Goal: Feedback & Contribution: Submit feedback/report problem

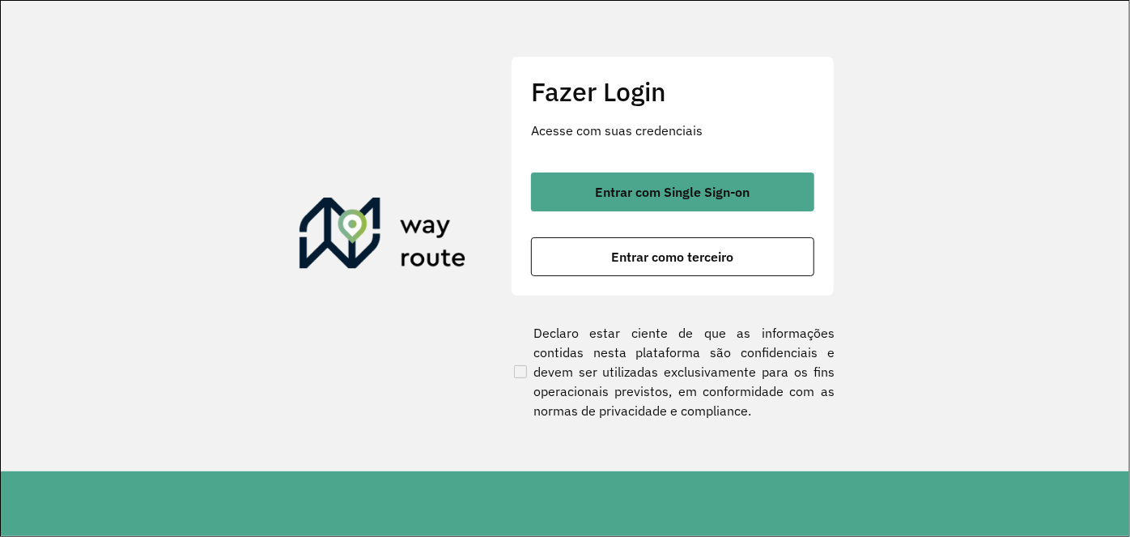
click at [687, 201] on button "Entrar com Single Sign-on" at bounding box center [672, 191] width 283 height 39
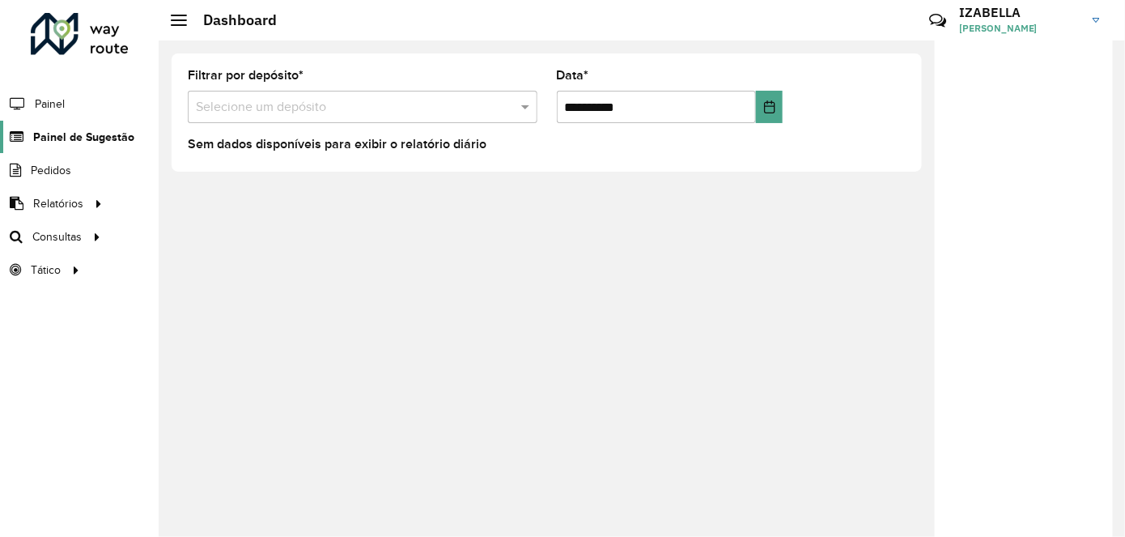
click at [100, 138] on span "Painel de Sugestão" at bounding box center [83, 137] width 101 height 17
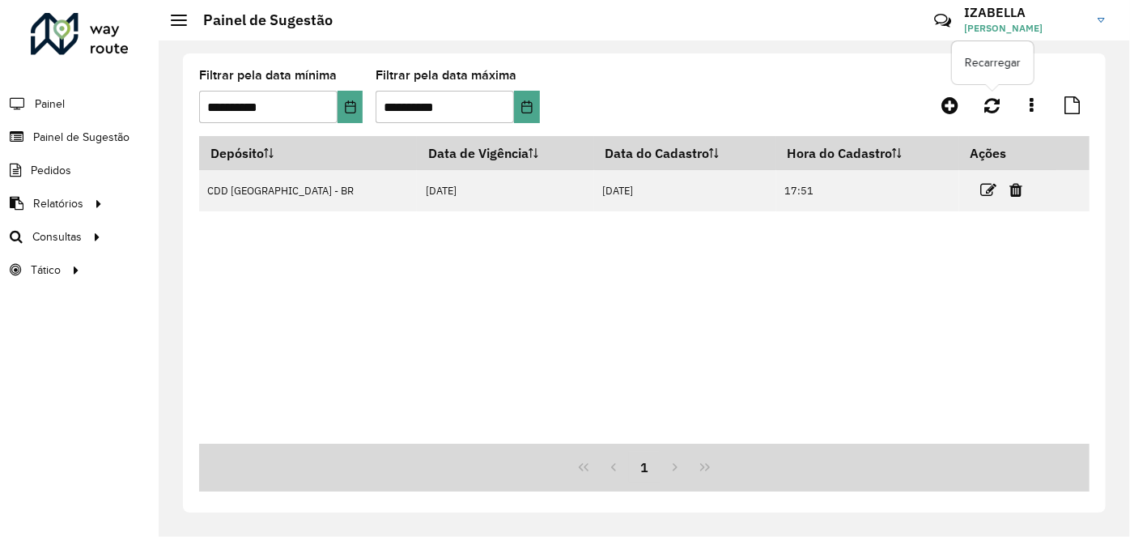
click at [987, 103] on icon at bounding box center [991, 105] width 15 height 18
click at [943, 108] on icon at bounding box center [949, 105] width 17 height 19
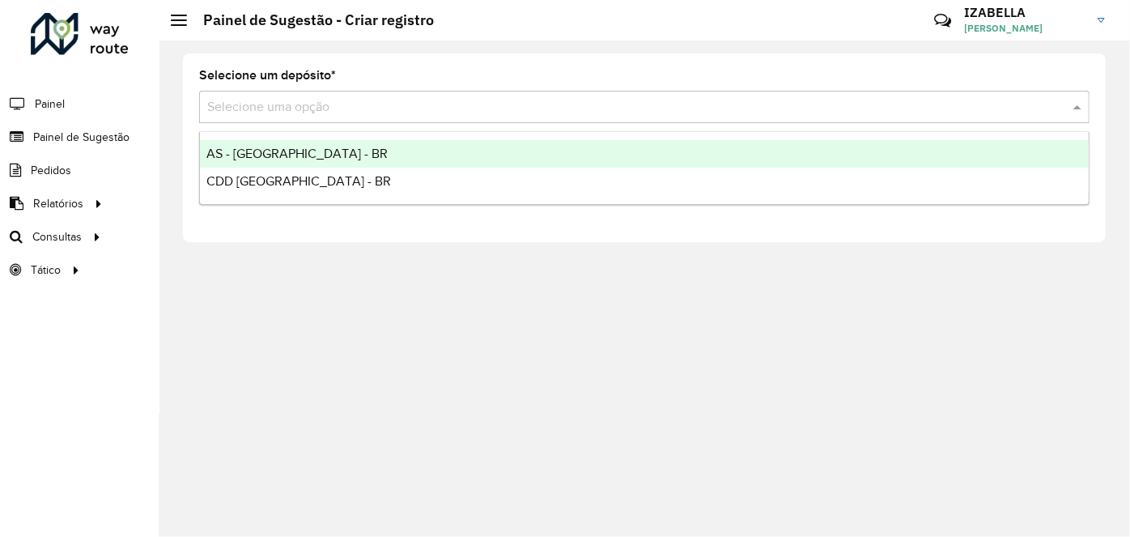
drag, startPoint x: 339, startPoint y: 100, endPoint x: 316, endPoint y: 147, distance: 52.5
click at [316, 147] on body "Aguarde... Pop-up bloqueado! Seu navegador bloqueou automáticamente a abertura …" at bounding box center [565, 268] width 1130 height 537
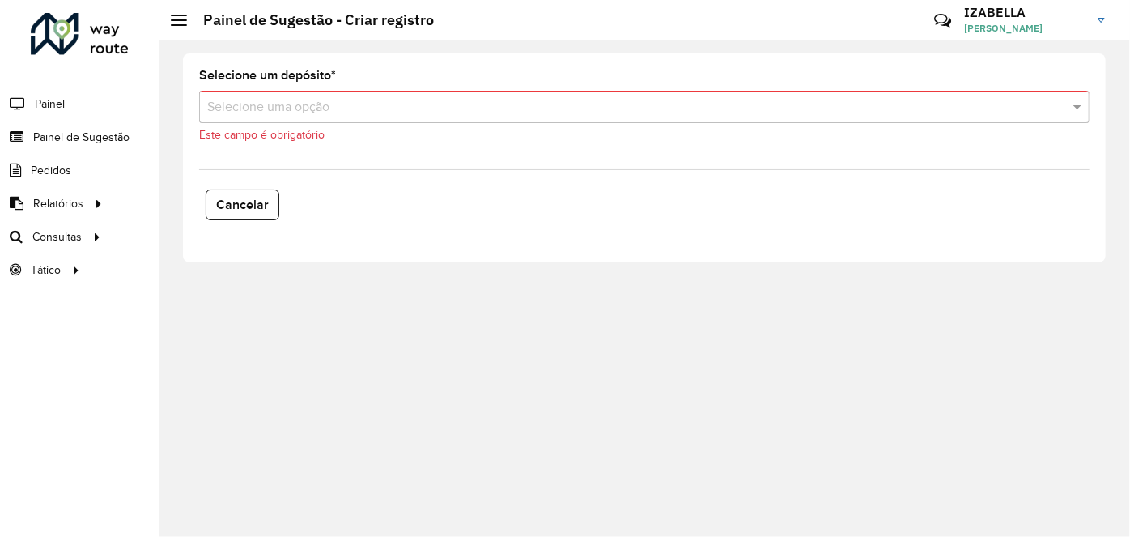
click at [316, 147] on formly-field "Selecione um depósito * Selecione uma opção Este campo é obrigatório" at bounding box center [644, 113] width 910 height 87
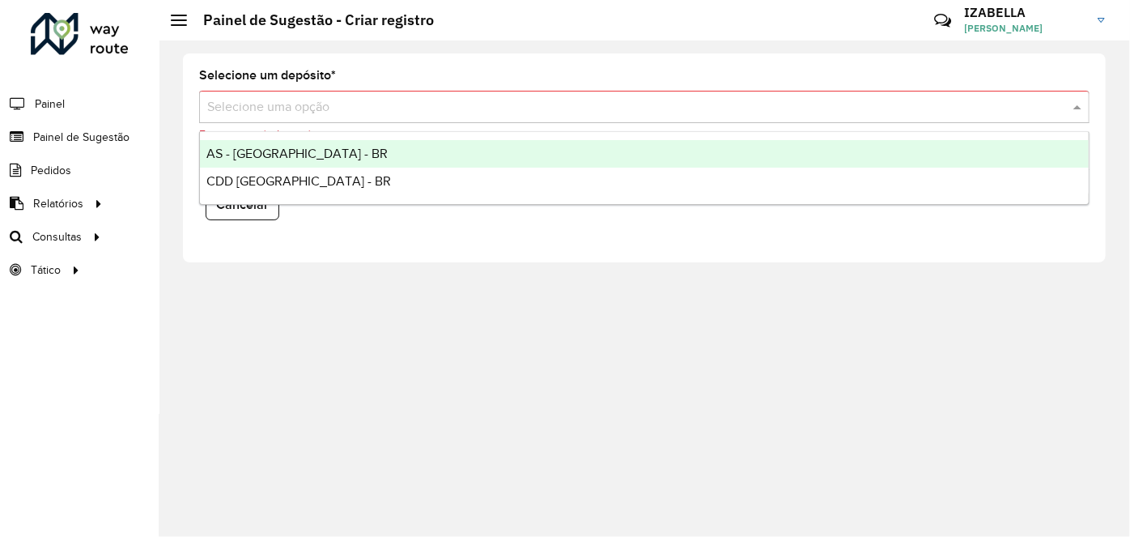
drag, startPoint x: 342, startPoint y: 98, endPoint x: 328, endPoint y: 138, distance: 43.0
click at [328, 138] on body "Aguarde... Pop-up bloqueado! Seu navegador bloqueou automáticamente a abertura …" at bounding box center [565, 268] width 1130 height 537
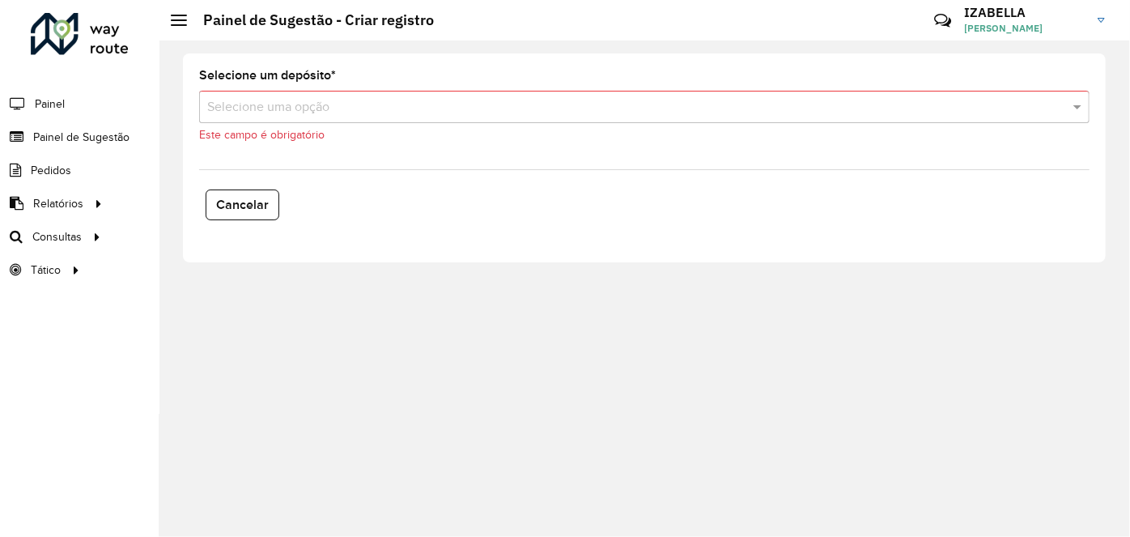
drag, startPoint x: 328, startPoint y: 138, endPoint x: 338, endPoint y: 121, distance: 19.6
click at [338, 121] on div "Selecione um depósito * Selecione uma opção Este campo é obrigatório" at bounding box center [644, 107] width 890 height 74
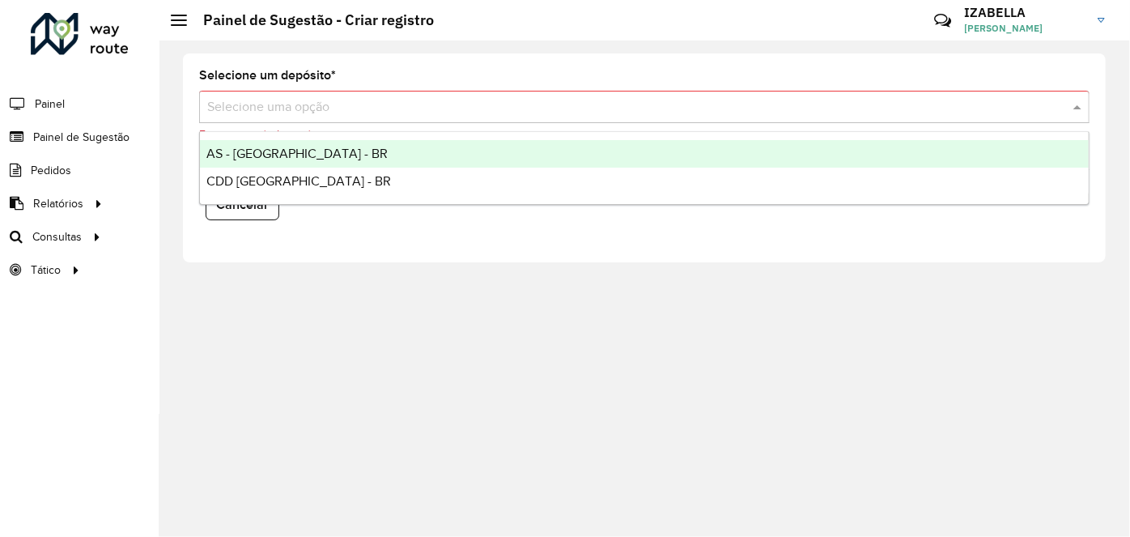
click at [338, 121] on div "Selecione uma opção" at bounding box center [644, 107] width 890 height 32
click at [334, 152] on div "AS - [GEOGRAPHIC_DATA] - BR" at bounding box center [644, 154] width 889 height 28
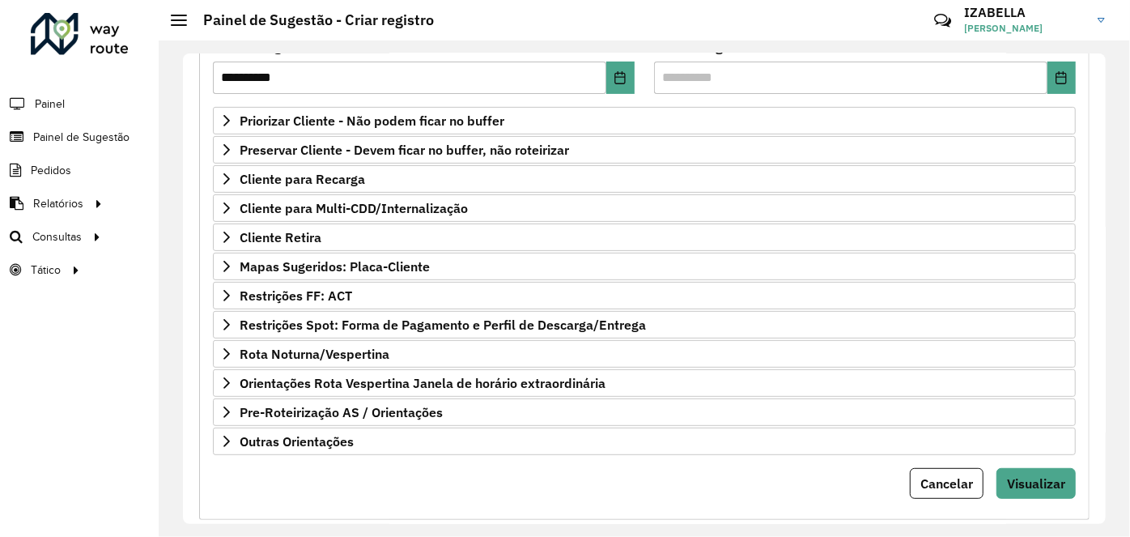
scroll to position [262, 0]
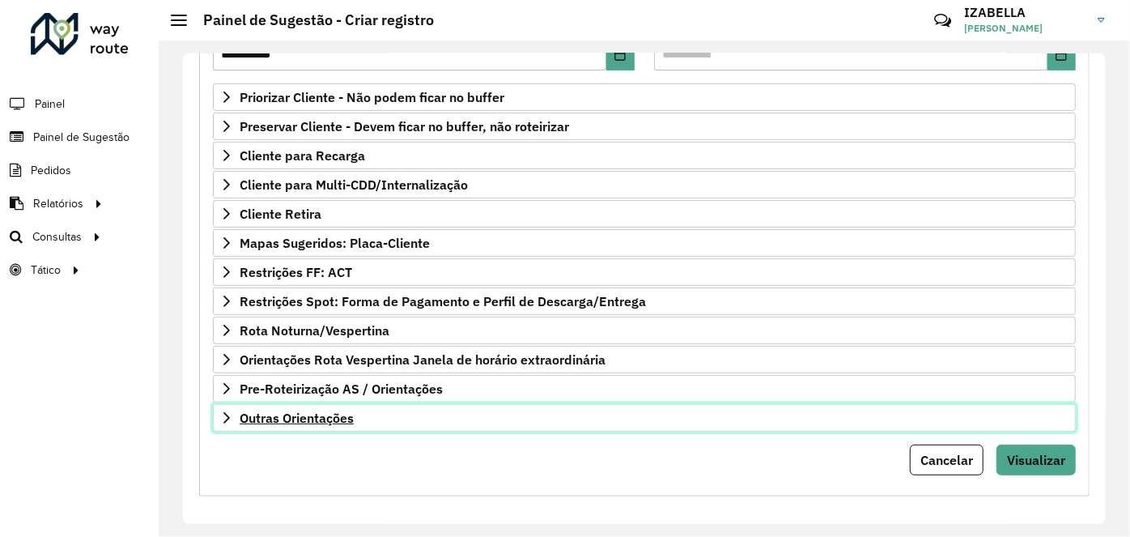
click at [757, 406] on link "Outras Orientações" at bounding box center [644, 418] width 863 height 28
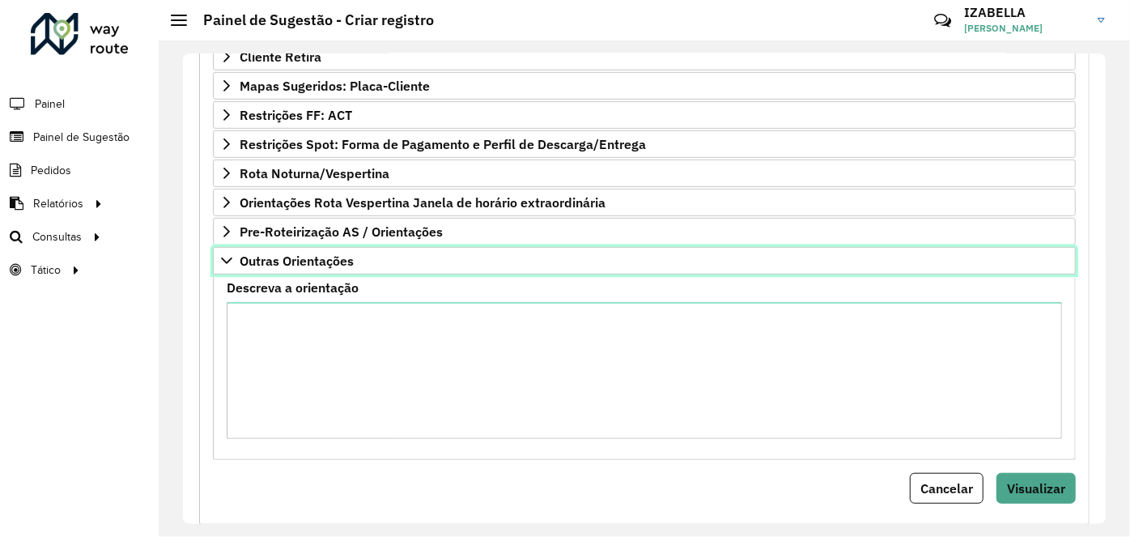
scroll to position [447, 0]
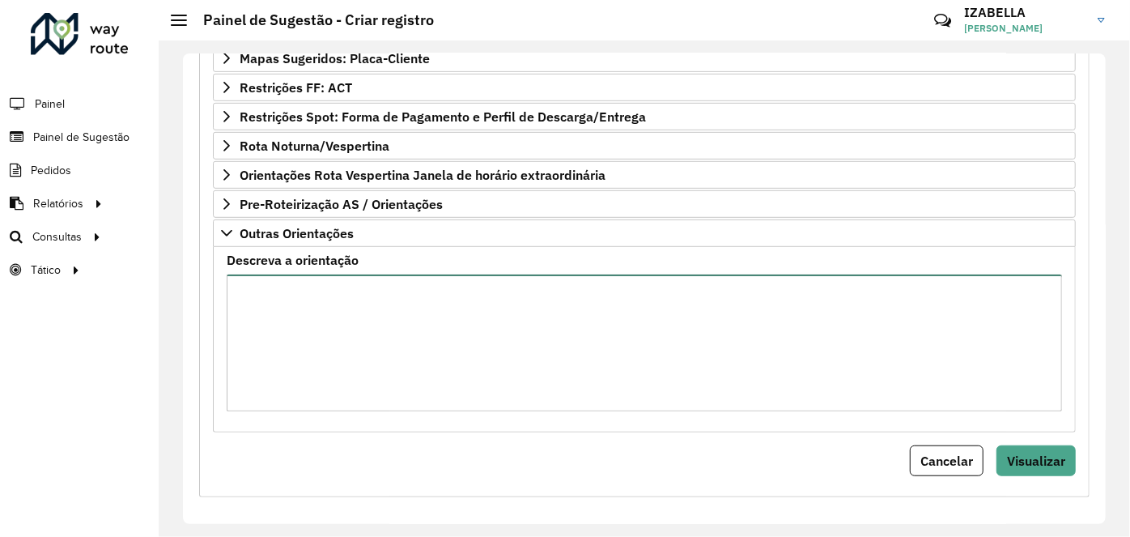
click at [595, 287] on textarea "Descreva a orientação" at bounding box center [644, 342] width 835 height 137
paste textarea "**********"
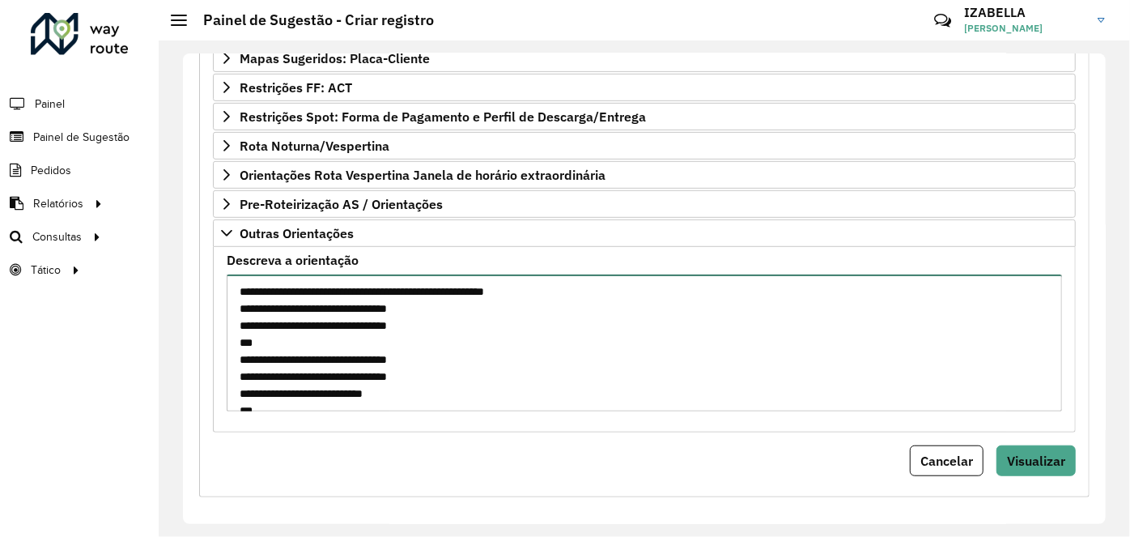
scroll to position [635, 0]
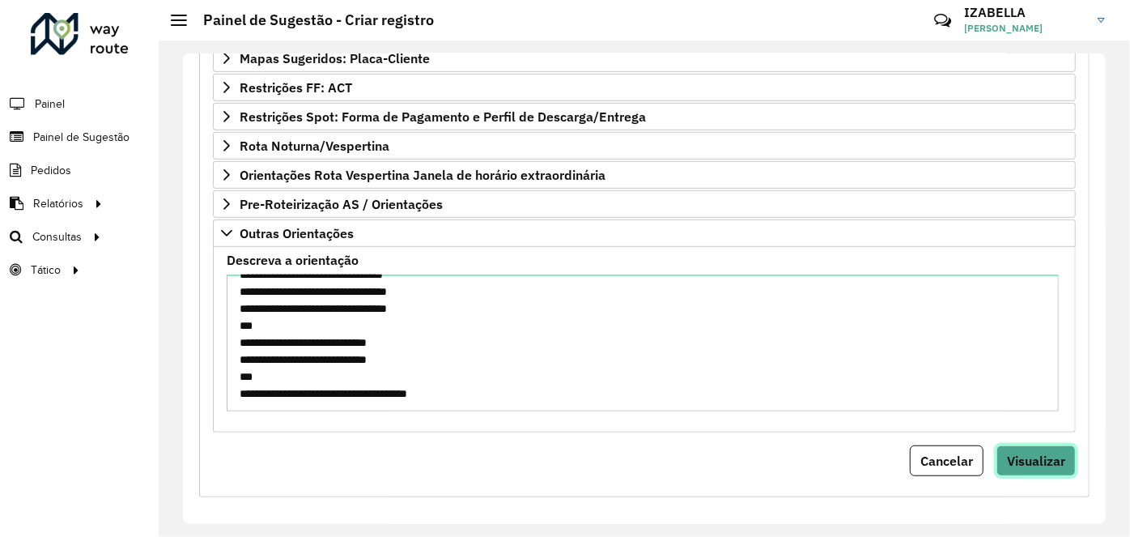
click at [1034, 453] on span "Visualizar" at bounding box center [1036, 461] width 58 height 16
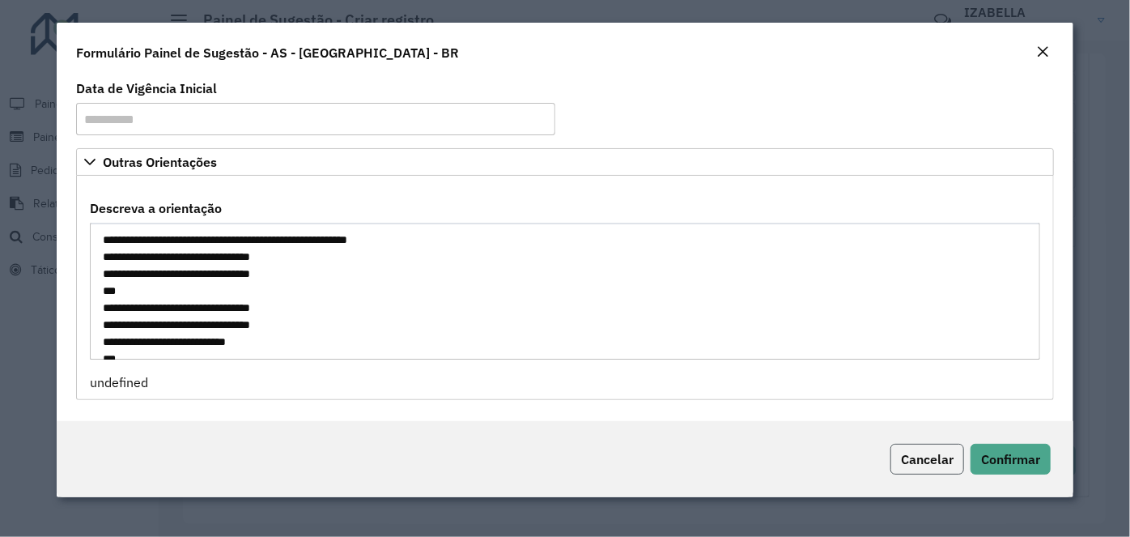
click at [907, 460] on span "Cancelar" at bounding box center [927, 459] width 53 height 16
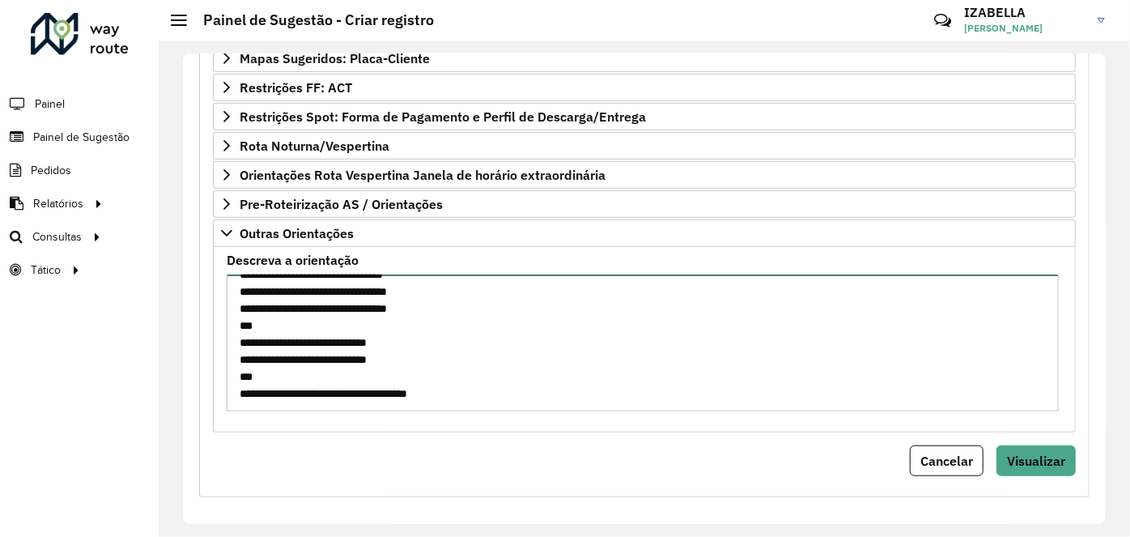
click at [600, 329] on textarea "Descreva a orientação" at bounding box center [643, 342] width 832 height 137
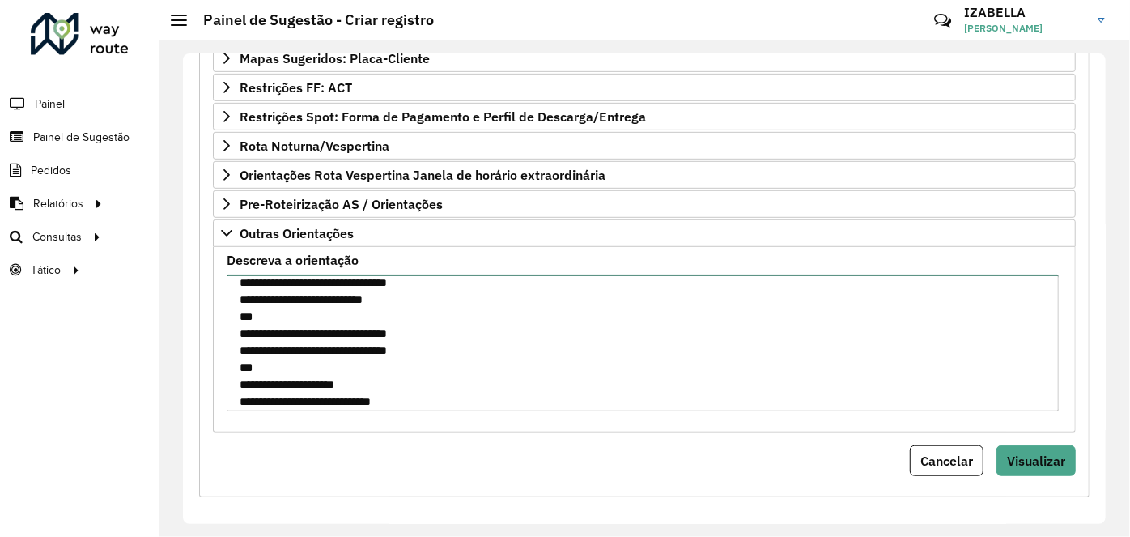
scroll to position [0, 0]
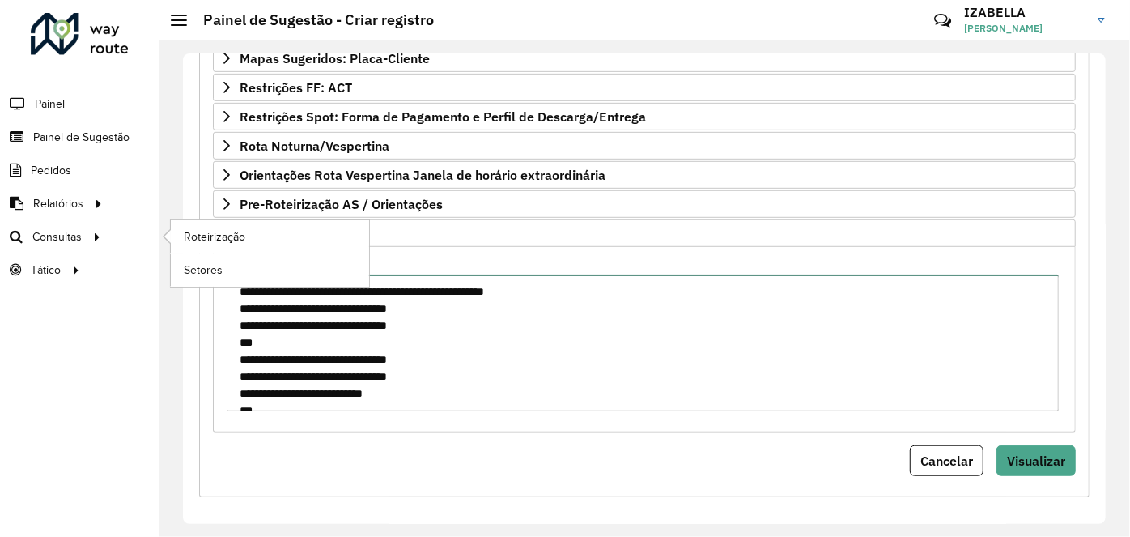
drag, startPoint x: 592, startPoint y: 283, endPoint x: 136, endPoint y: 229, distance: 459.0
click at [136, 229] on div "**********" at bounding box center [565, 268] width 1130 height 537
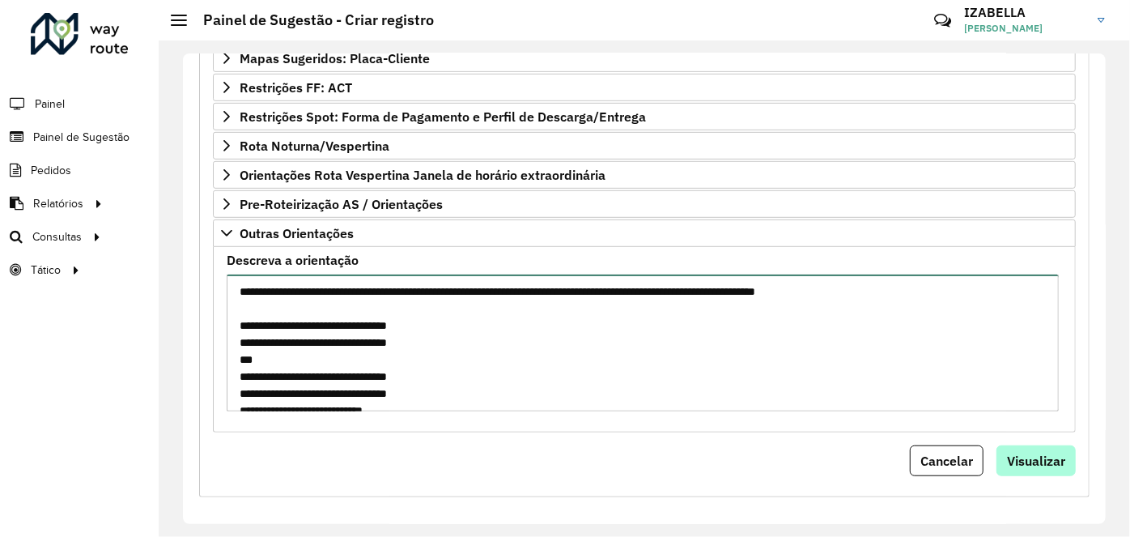
type textarea "**********"
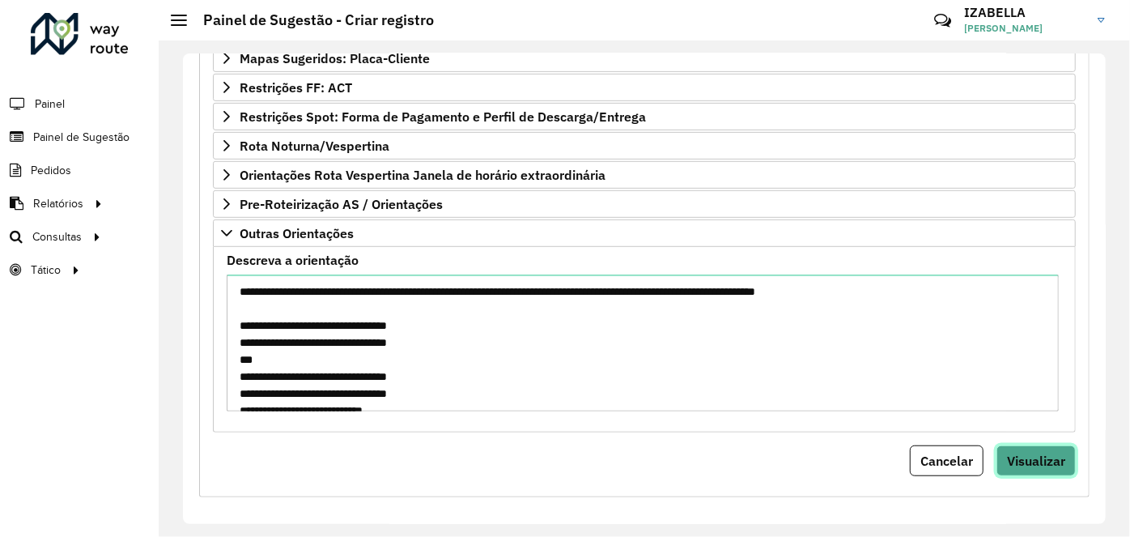
click at [1024, 454] on span "Visualizar" at bounding box center [1036, 461] width 58 height 16
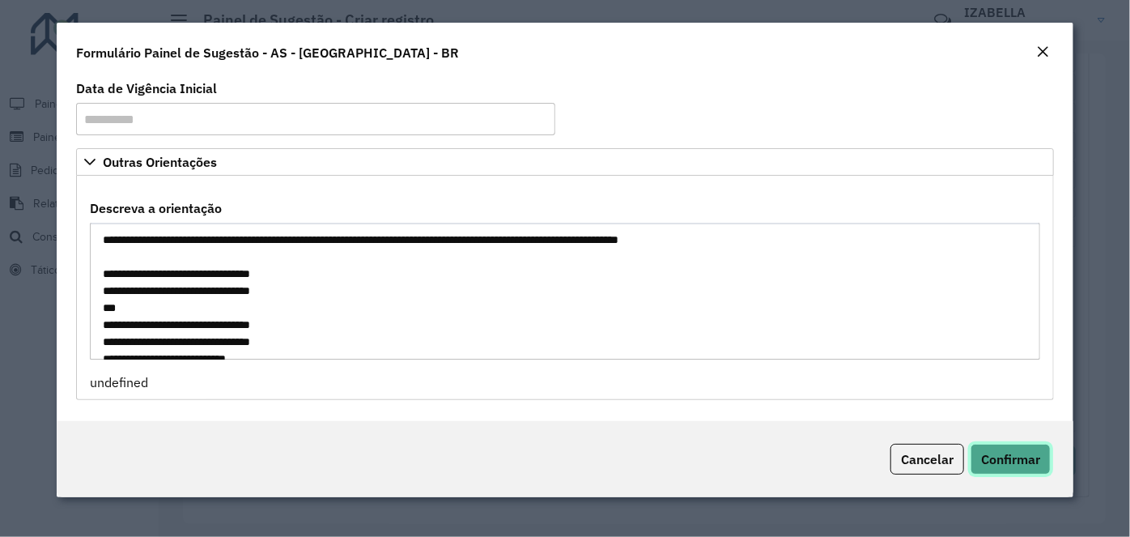
click at [1008, 451] on span "Confirmar" at bounding box center [1010, 459] width 59 height 16
